Goal: Navigation & Orientation: Find specific page/section

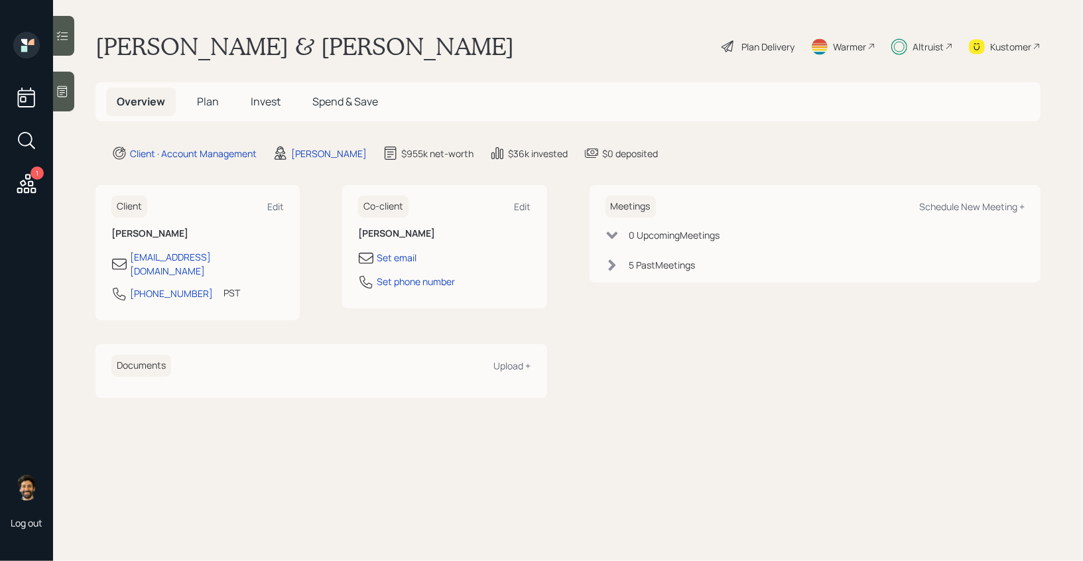
click at [197, 105] on span "Plan" at bounding box center [208, 101] width 22 height 15
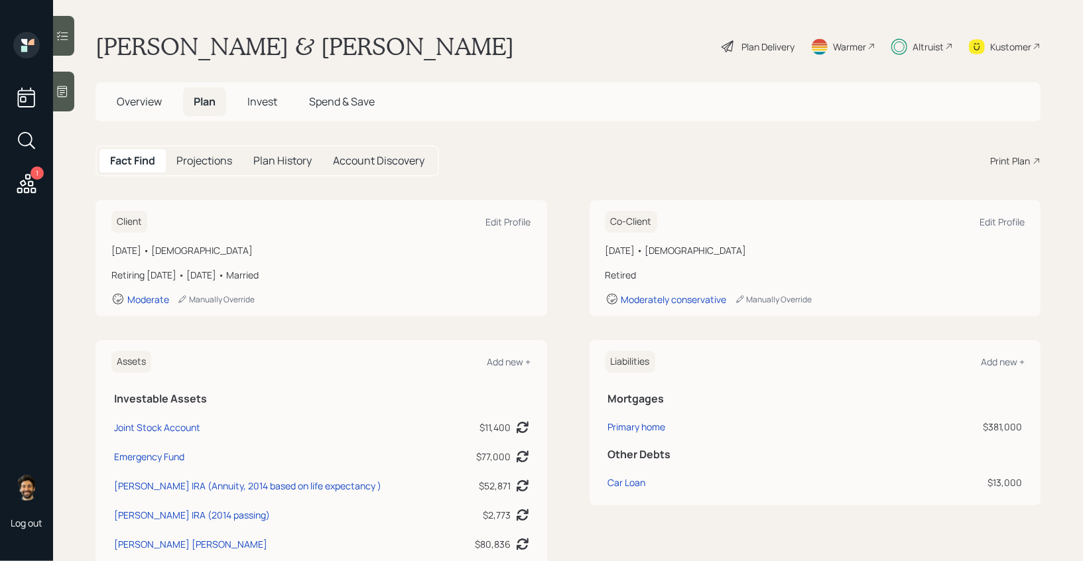
click at [267, 100] on span "Invest" at bounding box center [262, 101] width 30 height 15
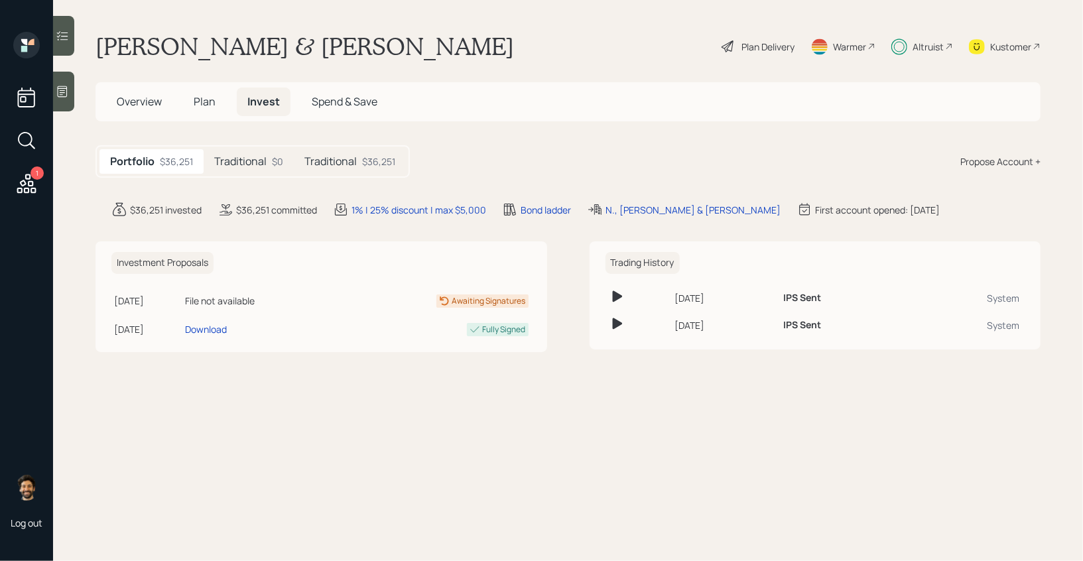
click at [207, 105] on span "Plan" at bounding box center [205, 101] width 22 height 15
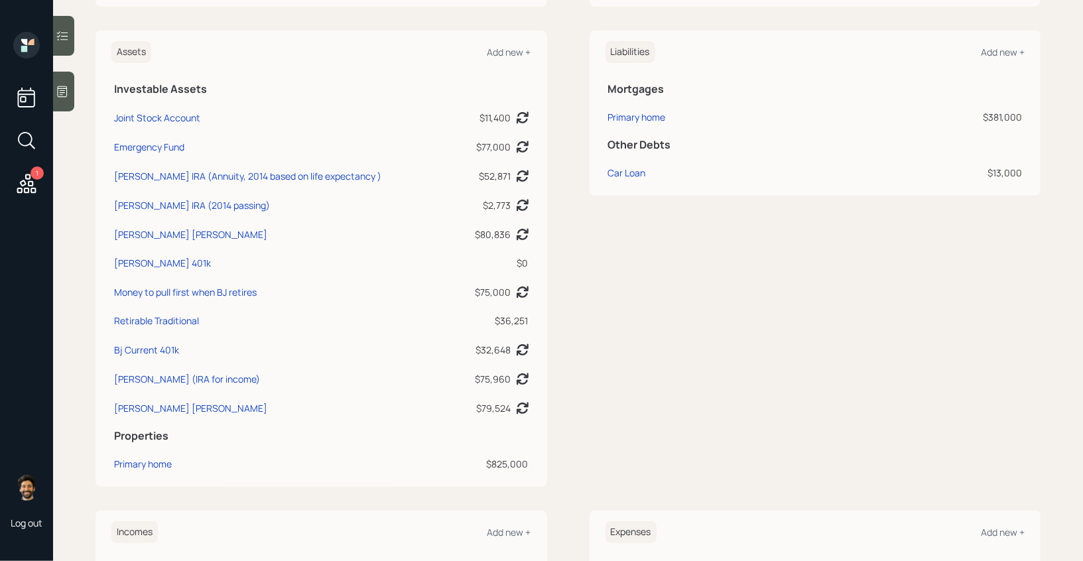
scroll to position [322, 0]
